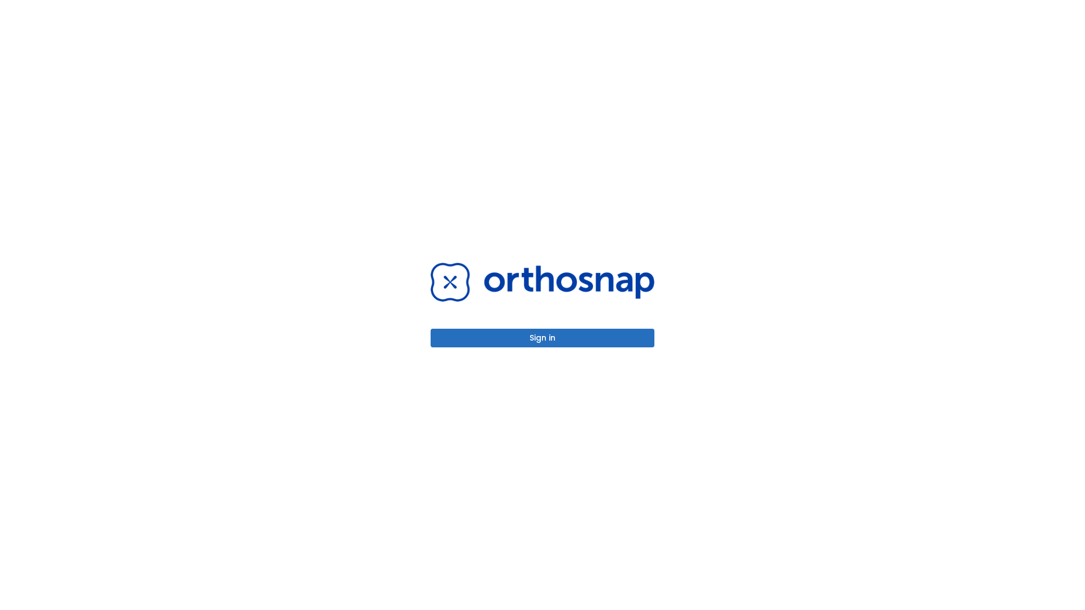
click at [542, 338] on button "Sign in" at bounding box center [543, 338] width 224 height 19
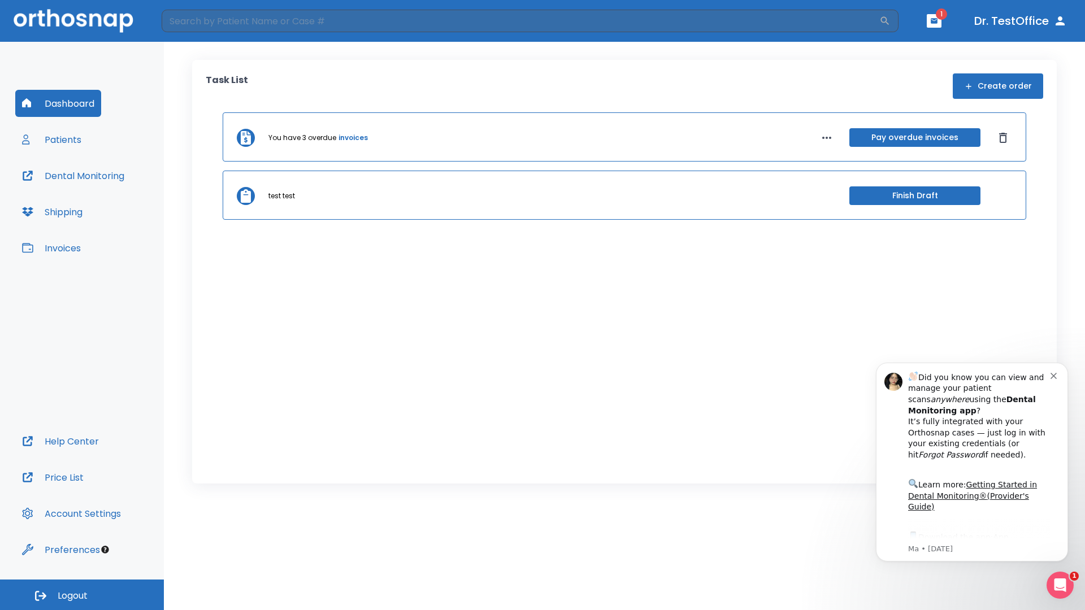
click at [82, 595] on span "Logout" at bounding box center [73, 596] width 30 height 12
